Goal: Task Accomplishment & Management: Complete application form

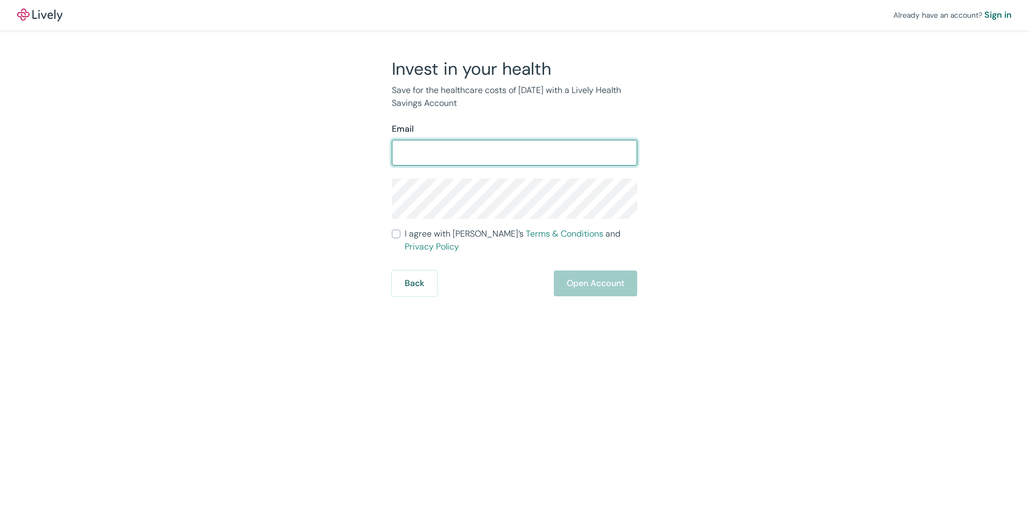
click at [406, 154] on input "Email" at bounding box center [514, 153] width 245 height 22
type input "[EMAIL_ADDRESS][PERSON_NAME][DOMAIN_NAME]"
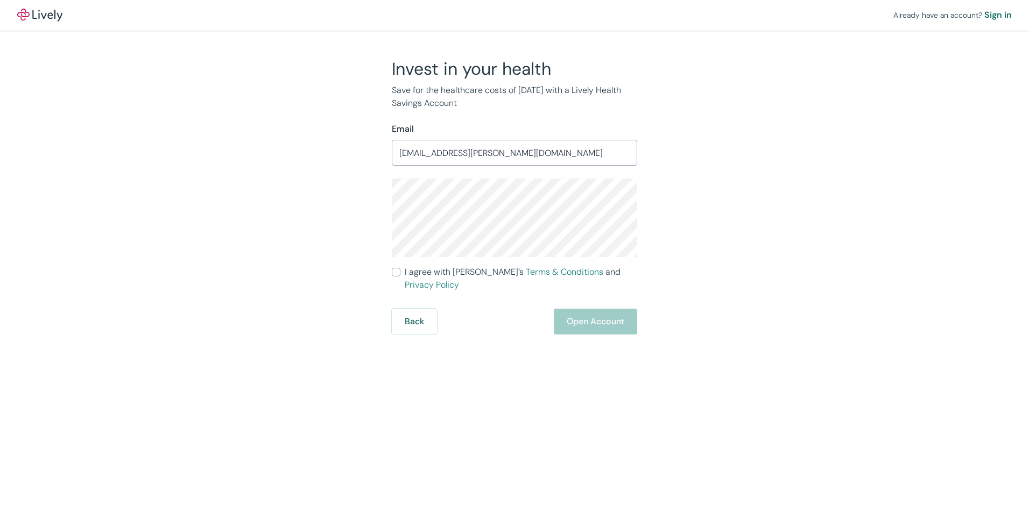
click at [396, 273] on input "I agree with Lively’s Terms & Conditions and Privacy Policy" at bounding box center [396, 272] width 9 height 9
click at [353, 206] on div "Invest in your health Save for the healthcare costs of [DATE] with a Lively Hea…" at bounding box center [508, 196] width 517 height 277
click at [394, 272] on input "I agree with Lively’s Terms & Conditions and Privacy Policy" at bounding box center [396, 272] width 9 height 9
click at [347, 202] on div "Invest in your health Save for the healthcare costs of [DATE] with a Lively Hea…" at bounding box center [508, 203] width 517 height 291
click at [397, 274] on input "I agree with Lively’s Terms & Conditions and Privacy Policy" at bounding box center [396, 272] width 9 height 9
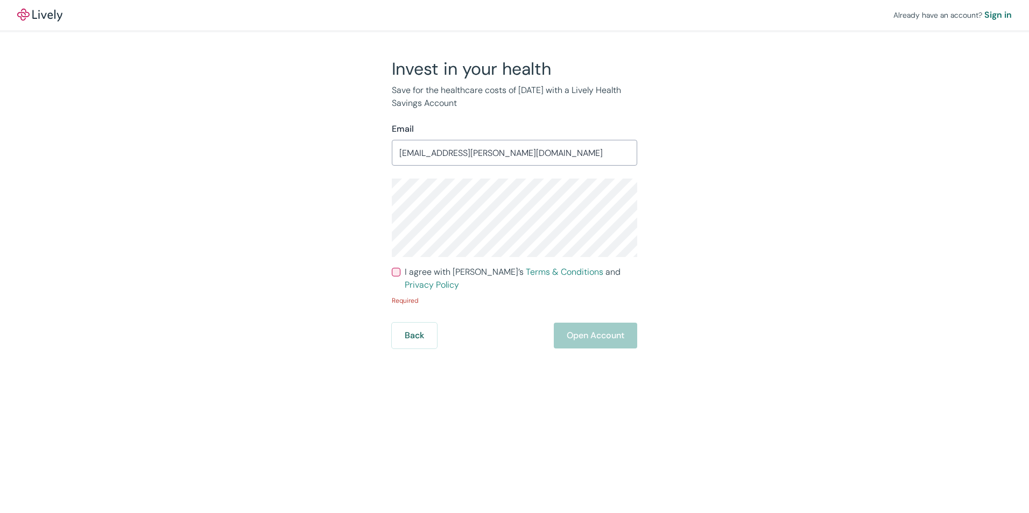
checkbox input "true"
click at [358, 213] on div "Invest in your health Save for the healthcare costs of [DATE] with a Lively Hea…" at bounding box center [508, 196] width 517 height 277
click at [570, 311] on button "Open Account" at bounding box center [595, 322] width 83 height 26
